Goal: Check status: Check status

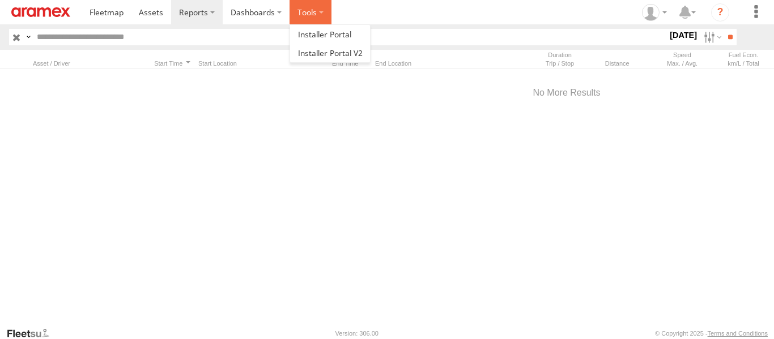
click at [312, 9] on label at bounding box center [310, 12] width 42 height 24
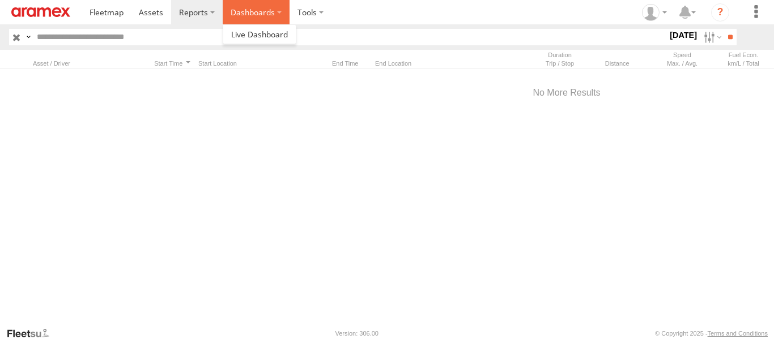
click at [223, 10] on label "Dashboards" at bounding box center [256, 12] width 67 height 24
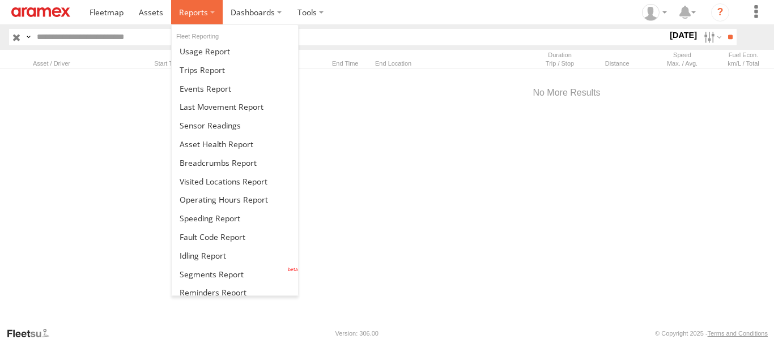
click at [215, 8] on label at bounding box center [197, 12] width 52 height 24
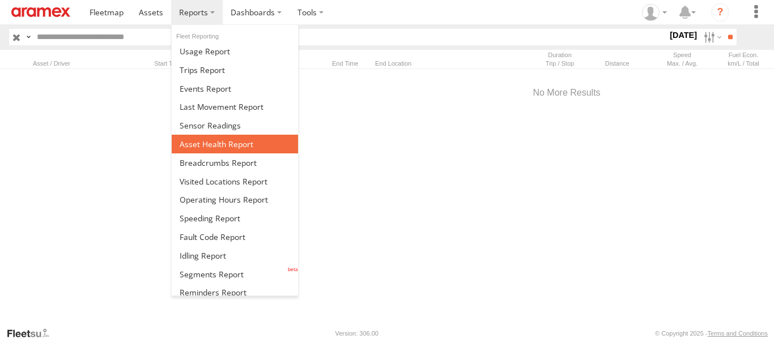
click at [223, 145] on span at bounding box center [217, 144] width 74 height 11
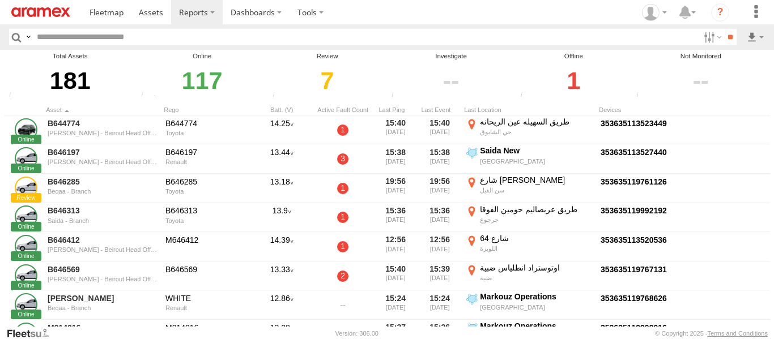
click at [572, 74] on div "1" at bounding box center [573, 80] width 113 height 39
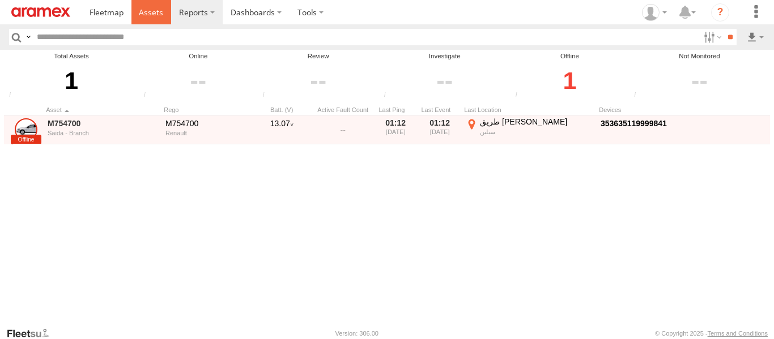
click at [146, 15] on span at bounding box center [151, 12] width 24 height 11
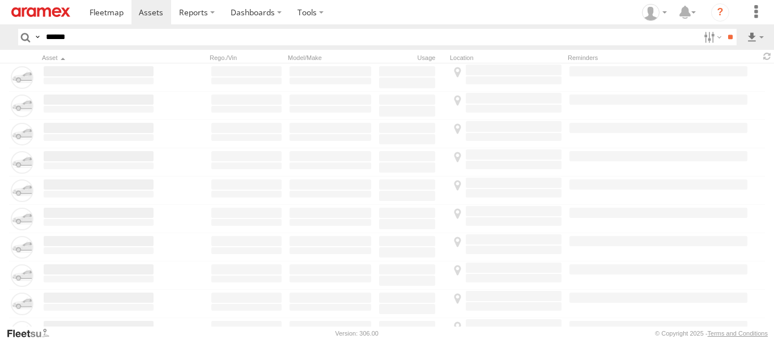
click at [131, 42] on input "******" at bounding box center [370, 37] width 658 height 16
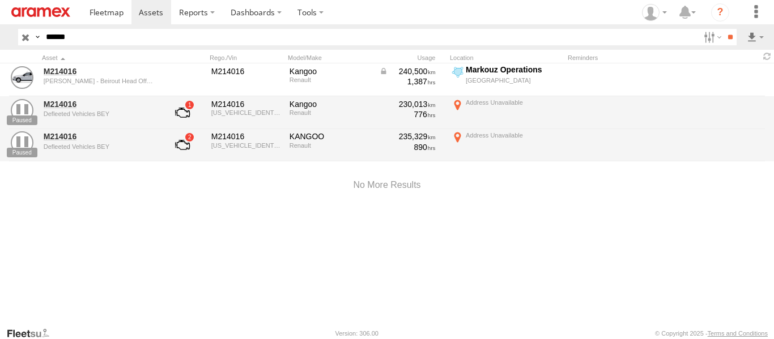
click at [131, 42] on input "******" at bounding box center [370, 37] width 658 height 16
type input "******"
click at [723, 29] on input "**" at bounding box center [729, 37] width 13 height 16
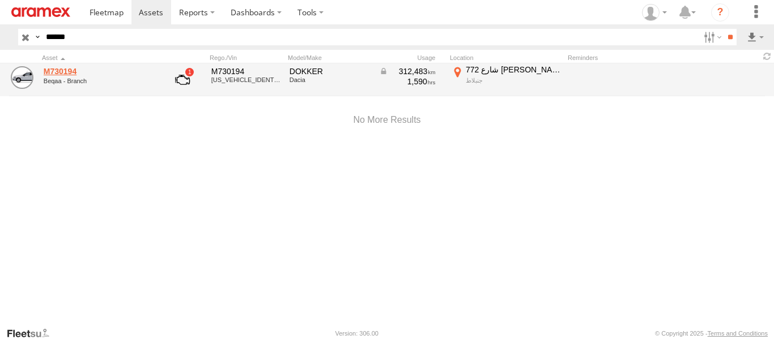
click at [62, 70] on link "M730194" at bounding box center [99, 71] width 110 height 10
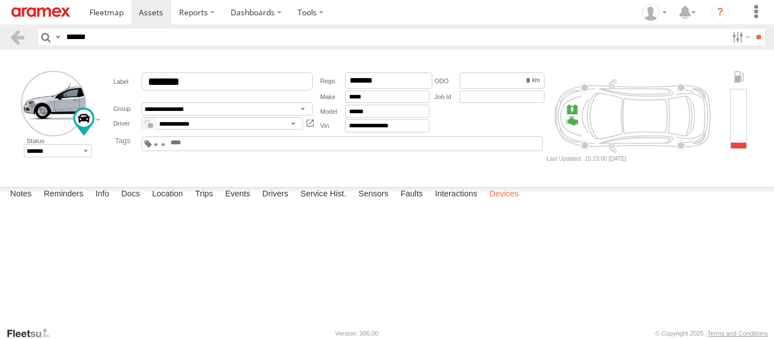
click at [513, 203] on label "Devices" at bounding box center [504, 195] width 40 height 16
click at [178, 203] on label "Location" at bounding box center [167, 195] width 42 height 16
drag, startPoint x: 338, startPoint y: 241, endPoint x: 443, endPoint y: 289, distance: 115.6
click at [0, 0] on div "M730194" at bounding box center [0, 0] width 0 height 0
drag, startPoint x: 415, startPoint y: 254, endPoint x: 543, endPoint y: 224, distance: 131.4
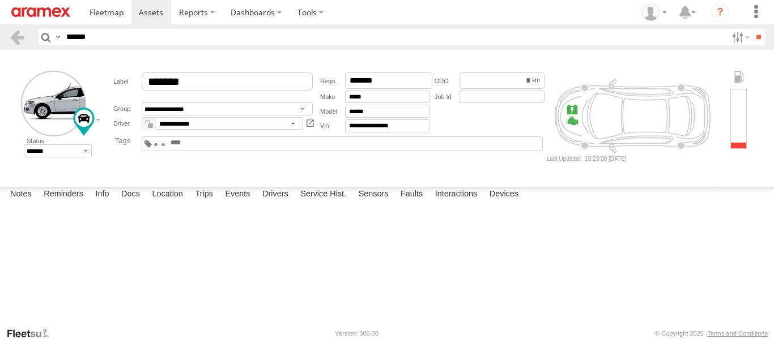
click at [0, 0] on div "M730194" at bounding box center [0, 0] width 0 height 0
drag, startPoint x: 493, startPoint y: 240, endPoint x: 544, endPoint y: 228, distance: 52.3
click at [0, 0] on div "M730194" at bounding box center [0, 0] width 0 height 0
drag, startPoint x: 337, startPoint y: 259, endPoint x: 440, endPoint y: 255, distance: 102.6
click at [0, 0] on div "M730194" at bounding box center [0, 0] width 0 height 0
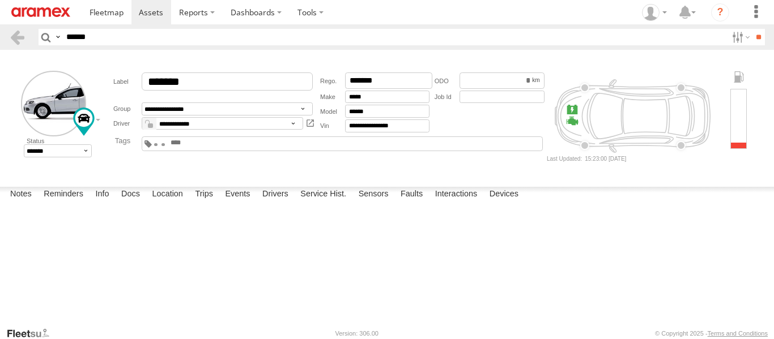
drag, startPoint x: 376, startPoint y: 262, endPoint x: 383, endPoint y: 271, distance: 10.9
click at [0, 0] on div "M730194" at bounding box center [0, 0] width 0 height 0
drag, startPoint x: 425, startPoint y: 261, endPoint x: 433, endPoint y: 218, distance: 43.9
click at [0, 0] on div "M730194" at bounding box center [0, 0] width 0 height 0
drag, startPoint x: 481, startPoint y: 240, endPoint x: 475, endPoint y: 229, distance: 11.7
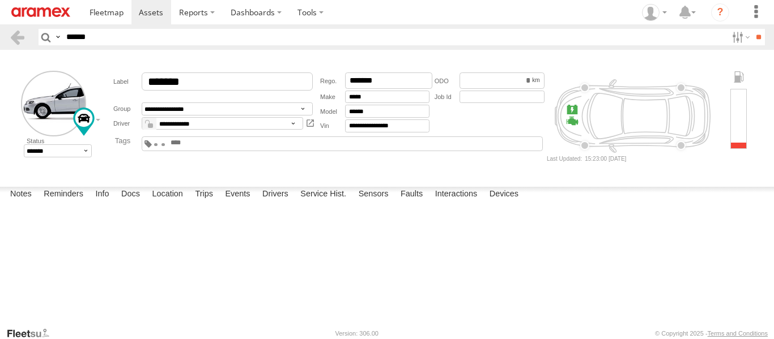
click at [0, 0] on div "M730194" at bounding box center [0, 0] width 0 height 0
drag, startPoint x: 451, startPoint y: 266, endPoint x: 424, endPoint y: 260, distance: 27.9
click at [0, 0] on div "M730194" at bounding box center [0, 0] width 0 height 0
drag, startPoint x: 413, startPoint y: 264, endPoint x: 400, endPoint y: 297, distance: 35.9
click at [0, 0] on div "M730194" at bounding box center [0, 0] width 0 height 0
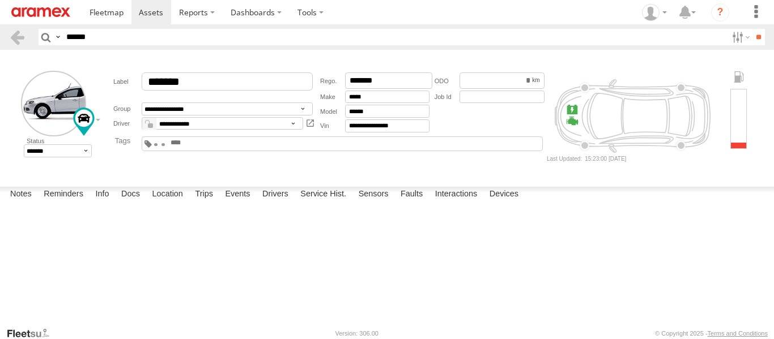
drag, startPoint x: 546, startPoint y: 267, endPoint x: 488, endPoint y: 272, distance: 58.5
click at [0, 0] on div "M730194" at bounding box center [0, 0] width 0 height 0
drag, startPoint x: 525, startPoint y: 263, endPoint x: 523, endPoint y: 239, distance: 24.5
click at [0, 0] on div "M730194" at bounding box center [0, 0] width 0 height 0
drag, startPoint x: 479, startPoint y: 272, endPoint x: 491, endPoint y: 216, distance: 57.4
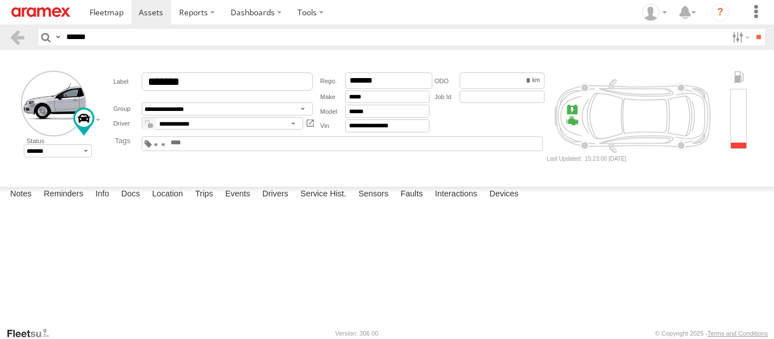
click at [0, 0] on div "M730194" at bounding box center [0, 0] width 0 height 0
drag, startPoint x: 467, startPoint y: 240, endPoint x: 456, endPoint y: 259, distance: 22.8
click at [0, 0] on div "M730194" at bounding box center [0, 0] width 0 height 0
drag, startPoint x: 428, startPoint y: 261, endPoint x: 418, endPoint y: 295, distance: 35.9
click at [0, 0] on div "M730194" at bounding box center [0, 0] width 0 height 0
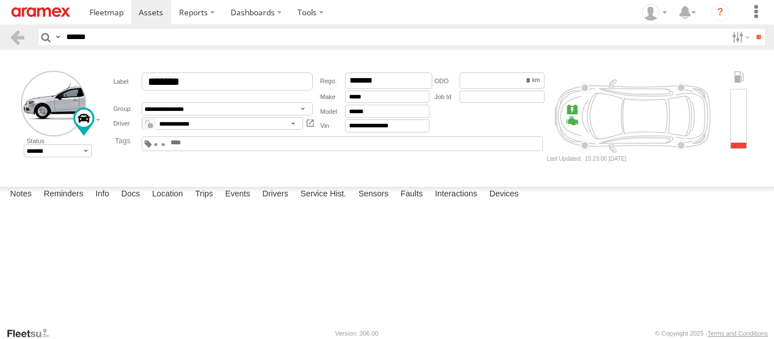
drag, startPoint x: 410, startPoint y: 265, endPoint x: 413, endPoint y: 275, distance: 10.7
click at [0, 0] on div "M730194" at bounding box center [0, 0] width 0 height 0
drag, startPoint x: 404, startPoint y: 250, endPoint x: 429, endPoint y: 266, distance: 30.3
click at [0, 0] on div "M730194" at bounding box center [0, 0] width 0 height 0
drag, startPoint x: 438, startPoint y: 268, endPoint x: 518, endPoint y: 327, distance: 99.6
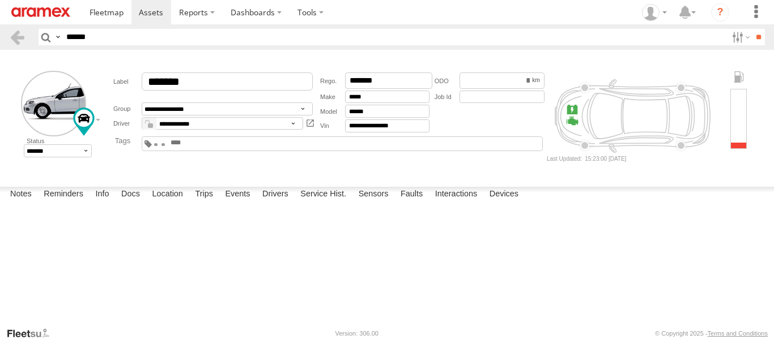
click at [518, 327] on body "?" at bounding box center [387, 169] width 774 height 339
drag, startPoint x: 476, startPoint y: 272, endPoint x: 481, endPoint y: 252, distance: 20.9
click at [0, 0] on div "M730194" at bounding box center [0, 0] width 0 height 0
drag, startPoint x: 380, startPoint y: 257, endPoint x: 412, endPoint y: 231, distance: 41.0
click at [0, 0] on div "M730194" at bounding box center [0, 0] width 0 height 0
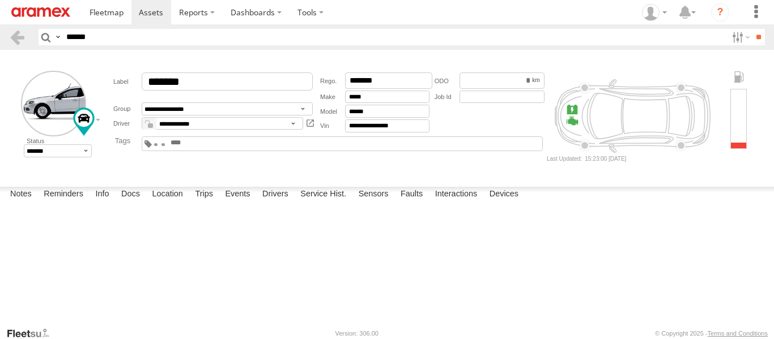
drag, startPoint x: 406, startPoint y: 258, endPoint x: 407, endPoint y: 245, distance: 13.0
click at [0, 0] on div "M730194" at bounding box center [0, 0] width 0 height 0
drag, startPoint x: 366, startPoint y: 270, endPoint x: 462, endPoint y: 219, distance: 108.2
click at [0, 0] on div "M730194" at bounding box center [0, 0] width 0 height 0
drag, startPoint x: 444, startPoint y: 248, endPoint x: 486, endPoint y: 214, distance: 54.8
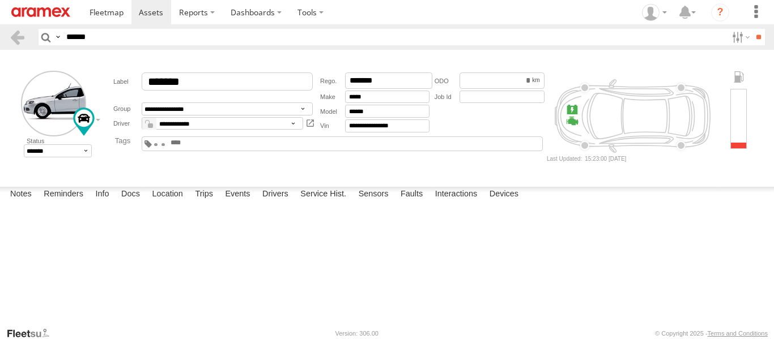
click at [0, 0] on div "M730194" at bounding box center [0, 0] width 0 height 0
click at [0, 0] on label at bounding box center [0, 0] width 0 height 0
click at [0, 0] on span "Satellite" at bounding box center [0, 0] width 0 height 0
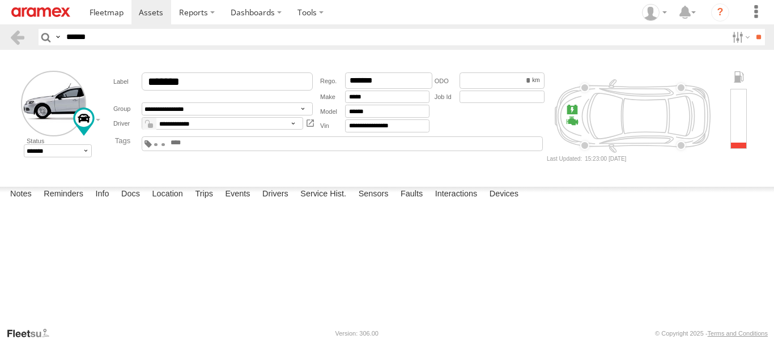
click at [402, 178] on form "**********" at bounding box center [387, 116] width 766 height 125
drag, startPoint x: 481, startPoint y: 257, endPoint x: 493, endPoint y: 207, distance: 51.4
click at [0, 0] on div "M730194" at bounding box center [0, 0] width 0 height 0
drag, startPoint x: 416, startPoint y: 258, endPoint x: 413, endPoint y: 253, distance: 5.8
click at [0, 0] on div "M730194" at bounding box center [0, 0] width 0 height 0
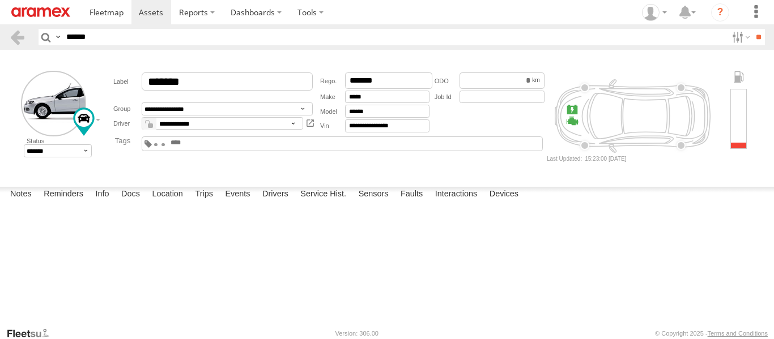
drag, startPoint x: 416, startPoint y: 239, endPoint x: 382, endPoint y: 282, distance: 55.2
click at [0, 0] on div "M730194" at bounding box center [0, 0] width 0 height 0
drag, startPoint x: 187, startPoint y: 212, endPoint x: 193, endPoint y: 232, distance: 20.1
click at [0, 0] on div "M730194" at bounding box center [0, 0] width 0 height 0
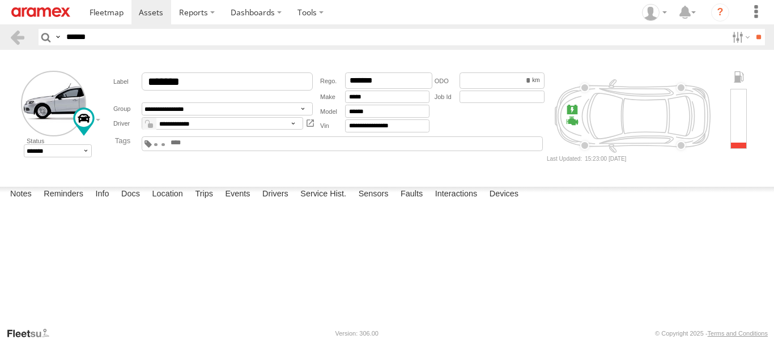
drag, startPoint x: 415, startPoint y: 272, endPoint x: 377, endPoint y: 241, distance: 49.2
click at [0, 0] on div "M730194" at bounding box center [0, 0] width 0 height 0
drag, startPoint x: 378, startPoint y: 248, endPoint x: 363, endPoint y: 245, distance: 15.7
click at [0, 0] on div "M730194" at bounding box center [0, 0] width 0 height 0
drag, startPoint x: 351, startPoint y: 270, endPoint x: 361, endPoint y: 277, distance: 12.7
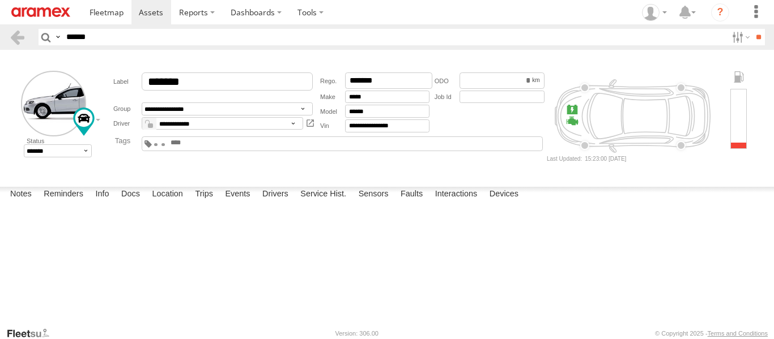
click at [0, 0] on div "M730194" at bounding box center [0, 0] width 0 height 0
drag, startPoint x: 363, startPoint y: 238, endPoint x: 369, endPoint y: 288, distance: 49.6
click at [0, 0] on div "M730194" at bounding box center [0, 0] width 0 height 0
drag, startPoint x: 367, startPoint y: 271, endPoint x: 362, endPoint y: 284, distance: 14.0
click at [0, 0] on div "M730194" at bounding box center [0, 0] width 0 height 0
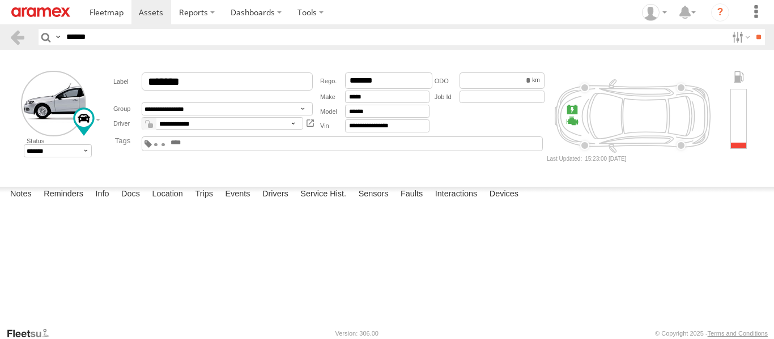
drag, startPoint x: 350, startPoint y: 267, endPoint x: 266, endPoint y: 220, distance: 96.6
click at [0, 0] on div "M730194" at bounding box center [0, 0] width 0 height 0
drag, startPoint x: 356, startPoint y: 225, endPoint x: 214, endPoint y: 235, distance: 143.1
click at [0, 0] on div "M730194" at bounding box center [0, 0] width 0 height 0
drag, startPoint x: 251, startPoint y: 226, endPoint x: 266, endPoint y: 297, distance: 72.8
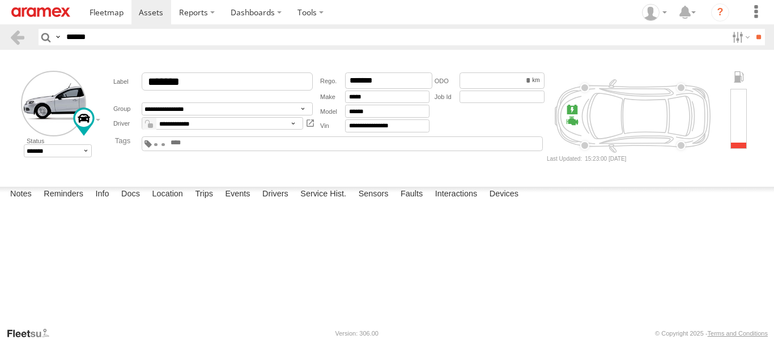
click at [0, 0] on div "M730194" at bounding box center [0, 0] width 0 height 0
drag, startPoint x: 310, startPoint y: 253, endPoint x: 297, endPoint y: 299, distance: 47.2
click at [297, 306] on div "Notes Details Reminders Info Docs Location Trips Events Drivers Service Hist. S…" at bounding box center [387, 257] width 774 height 140
drag, startPoint x: 391, startPoint y: 268, endPoint x: 399, endPoint y: 220, distance: 49.4
click at [0, 0] on div "M730194" at bounding box center [0, 0] width 0 height 0
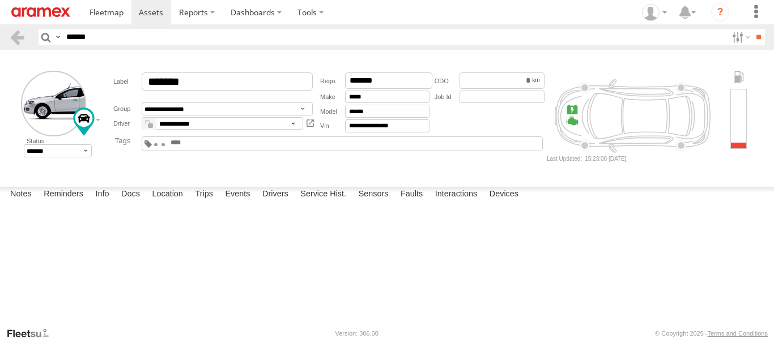
drag, startPoint x: 278, startPoint y: 259, endPoint x: 450, endPoint y: 233, distance: 174.2
click at [0, 0] on div "M730194" at bounding box center [0, 0] width 0 height 0
drag, startPoint x: 336, startPoint y: 251, endPoint x: 347, endPoint y: 187, distance: 64.4
click at [0, 0] on div "M730194" at bounding box center [0, 0] width 0 height 0
drag, startPoint x: 263, startPoint y: 248, endPoint x: 203, endPoint y: 304, distance: 81.8
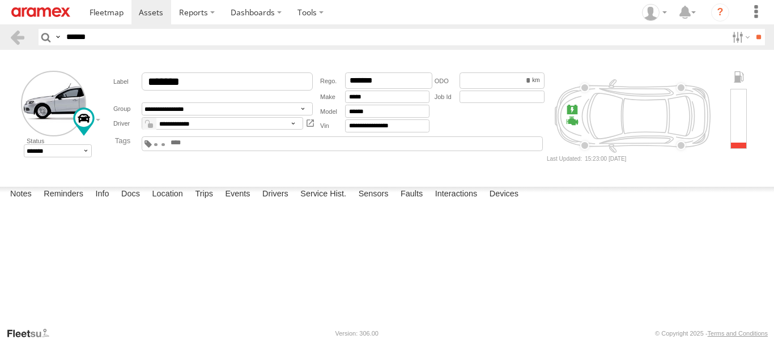
click at [0, 0] on div "M730194" at bounding box center [0, 0] width 0 height 0
drag, startPoint x: 223, startPoint y: 280, endPoint x: 217, endPoint y: 314, distance: 34.5
click at [217, 312] on div "Notes Details Reminders Info Docs Location Trips Events Drivers Service Hist. S…" at bounding box center [387, 257] width 774 height 140
drag, startPoint x: 256, startPoint y: 264, endPoint x: 177, endPoint y: 268, distance: 79.4
click at [0, 0] on div "M730194" at bounding box center [0, 0] width 0 height 0
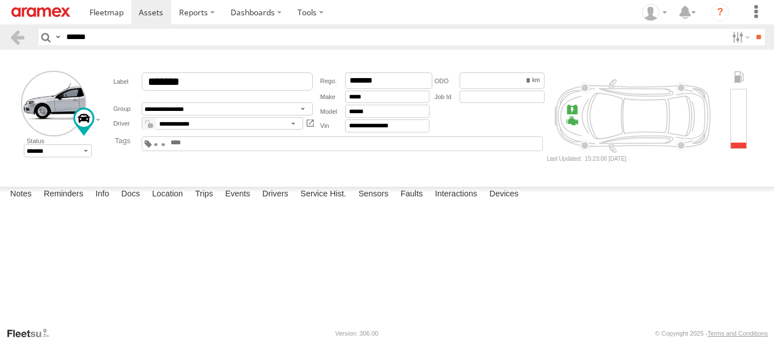
click at [0, 0] on div "M730194" at bounding box center [0, 0] width 0 height 0
click at [0, 0] on span at bounding box center [0, 0] width 0 height 0
click at [0, 0] on label at bounding box center [0, 0] width 0 height 0
click at [0, 0] on span at bounding box center [0, 0] width 0 height 0
click at [0, 0] on input "range" at bounding box center [0, 0] width 0 height 0
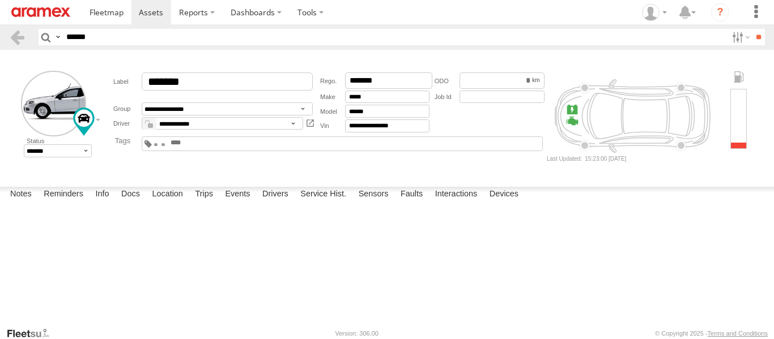
click at [0, 0] on span "Satellite + Roadmap" at bounding box center [0, 0] width 0 height 0
type input "**********"
click at [0, 0] on span at bounding box center [0, 0] width 0 height 0
click at [0, 0] on div "M730194 14:28 Wed 14:28 Wed 14:55 Wed" at bounding box center [0, 0] width 0 height 0
drag, startPoint x: 488, startPoint y: 225, endPoint x: 488, endPoint y: 214, distance: 11.3
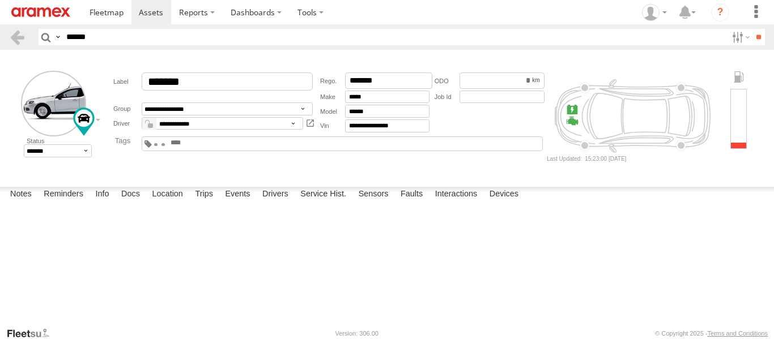
click at [0, 0] on div "M730194 14:28 Wed 14:28 Wed 14:55 Wed" at bounding box center [0, 0] width 0 height 0
drag, startPoint x: 487, startPoint y: 202, endPoint x: 462, endPoint y: 195, distance: 26.5
click at [0, 0] on div "M730194 14:28 Wed 14:28 Wed 14:55 Wed" at bounding box center [0, 0] width 0 height 0
click at [645, 207] on div "Notes Details Reminders Info Docs Location Trips Events Drivers Service Hist. S…" at bounding box center [387, 197] width 774 height 20
click at [0, 0] on label at bounding box center [0, 0] width 0 height 0
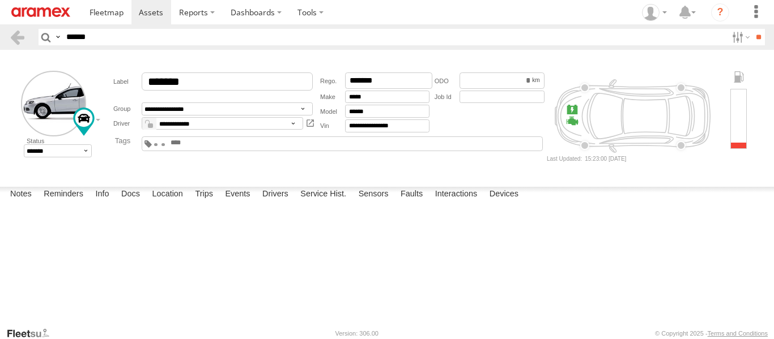
click at [0, 0] on label at bounding box center [0, 0] width 0 height 0
drag, startPoint x: 331, startPoint y: 281, endPoint x: 385, endPoint y: 250, distance: 61.7
click at [0, 0] on div "M730194" at bounding box center [0, 0] width 0 height 0
drag, startPoint x: 384, startPoint y: 251, endPoint x: 520, endPoint y: 272, distance: 137.5
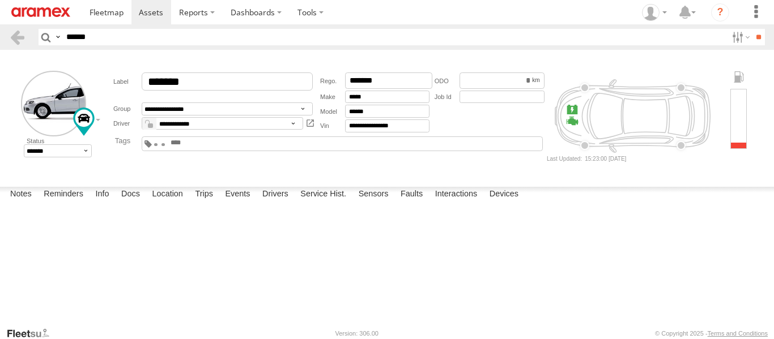
click at [0, 0] on div "M730194" at bounding box center [0, 0] width 0 height 0
drag, startPoint x: 298, startPoint y: 267, endPoint x: 293, endPoint y: 188, distance: 79.4
click at [0, 0] on div "M730194" at bounding box center [0, 0] width 0 height 0
drag, startPoint x: 270, startPoint y: 250, endPoint x: 241, endPoint y: 207, distance: 52.6
click at [0, 0] on div "M730194" at bounding box center [0, 0] width 0 height 0
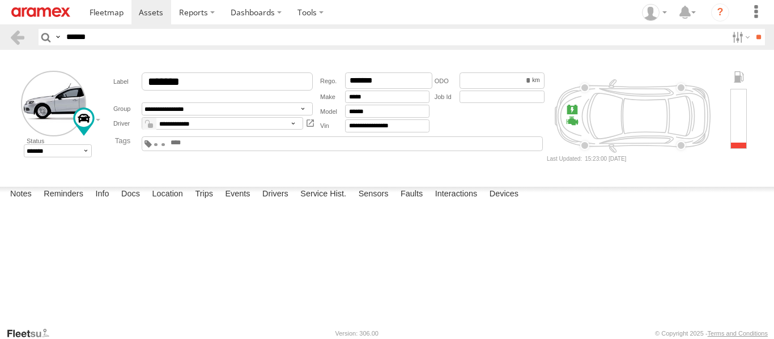
drag, startPoint x: 251, startPoint y: 245, endPoint x: 221, endPoint y: 302, distance: 65.1
click at [0, 0] on div "M730194" at bounding box center [0, 0] width 0 height 0
drag, startPoint x: 243, startPoint y: 251, endPoint x: 186, endPoint y: 171, distance: 98.7
click at [186, 171] on main "**********" at bounding box center [387, 188] width 774 height 277
drag, startPoint x: 586, startPoint y: 261, endPoint x: 536, endPoint y: 333, distance: 87.5
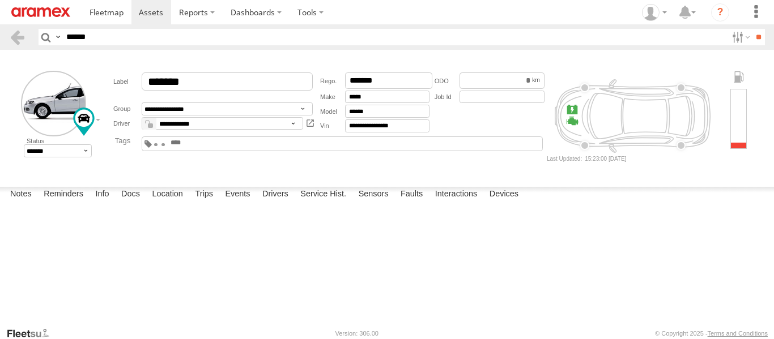
click at [536, 333] on body "?" at bounding box center [387, 169] width 774 height 339
drag, startPoint x: 506, startPoint y: 254, endPoint x: 501, endPoint y: 278, distance: 24.5
click at [0, 0] on div "M730194" at bounding box center [0, 0] width 0 height 0
